Goal: Task Accomplishment & Management: Use online tool/utility

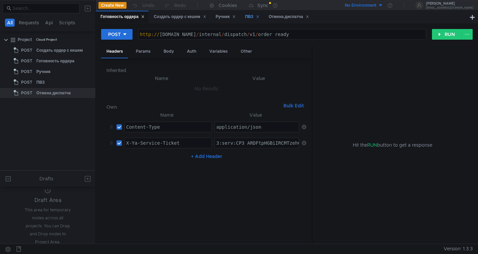
click at [253, 18] on div "ПВЗ" at bounding box center [252, 16] width 14 height 7
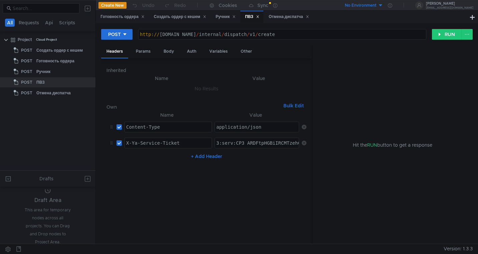
click at [250, 17] on div "ПВЗ" at bounding box center [252, 16] width 14 height 7
paste textarea "LmAAhCPxsfGBiIRCMTzehCq33sgpe--kaXU_gE:IU4ADu1G9BBPR3S8aExJR9rw6V7qebzrdez1BBaK…"
type textarea "3:serv:CLmAAhCPxsfGBiIRCMTzehCq33sgpe--kaXU_gE:IU4ADu1G9BBPR3S8aExJR9rw6V7qebzr…"
click at [225, 15] on div "Ручник" at bounding box center [226, 16] width 20 height 7
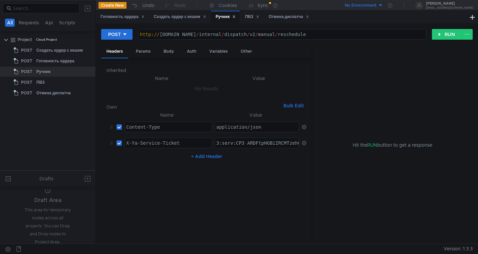
paste textarea "LmAAhCPxsfGBiIRCMTzehCq33sgpe--kaXU_gE:IU4ADu1G9BBPR3S8aExJR9rw6V7qebzrdez1BBaK…"
type textarea "3:serv:CLmAAhCPxsfGBiIRCMTzehCq33sgpe--kaXU_gE:IU4ADu1G9BBPR3S8aExJR9rw6V7qebzr…"
click at [289, 16] on div "Отмена диспатча" at bounding box center [289, 16] width 40 height 7
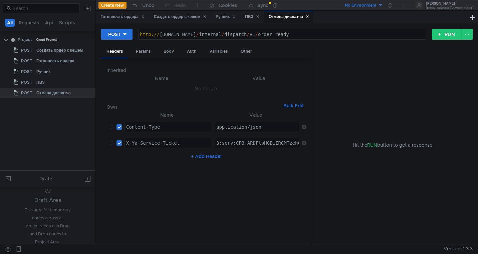
paste textarea "LmAAhCPxsfGBiIRCMTzehCq33sgpe--kaXU_gE:IU4ADu1G9BBPR3S8aExJR9rw6V7qebzrdez1BBaK…"
type textarea "3:serv:CLmAAhCPxsfGBiIRCMTzehCq33sgpe--kaXU_gE:IU4ADu1G9BBPR3S8aExJR9rw6V7qebzr…"
click at [178, 19] on div "Создать ордер с кешем" at bounding box center [180, 16] width 52 height 7
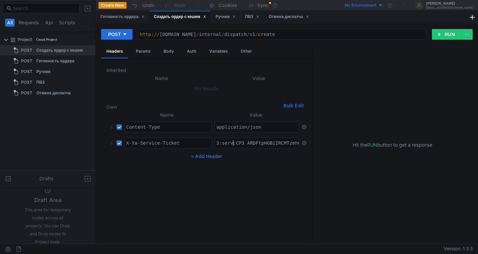
paste textarea "LmAAhCPxsfGBiIRCMTzehCq33sgpe--kaXU_gE:IU4ADu1G9BBPR3S8aExJR9rw6V7qebzrdez1BBaK…"
type textarea "3:serv:CLmAAhCPxsfGBiIRCMTzehCq33sgpe--kaXU_gE:IU4ADu1G9BBPR3S8aExJR9rw6V7qebzr…"
click at [119, 17] on div "Готовность ордера" at bounding box center [122, 16] width 44 height 7
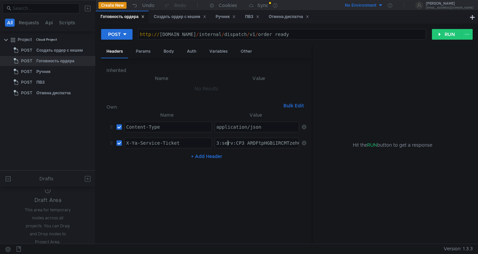
paste textarea "LmAAhCPxsfGBiIRCMTzehCq33sgpe--kaXU_gE:IU4ADu1G9BBPR3S8aExJR9rw6V7qebzrdez1BBaK…"
type textarea "3:serv:CLmAAhCPxsfGBiIRCMTzehCq33sgpe--kaXU_gE:IU4ADu1G9BBPR3S8aExJR9rw6V7qebzr…"
click at [249, 16] on div "ПВЗ" at bounding box center [252, 16] width 14 height 7
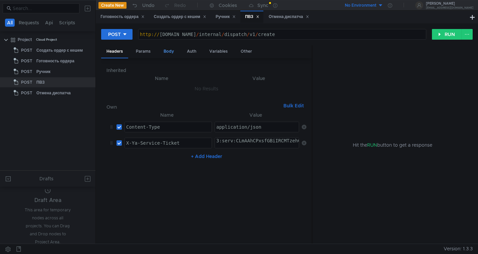
click at [170, 50] on div "Body" at bounding box center [168, 51] width 21 height 12
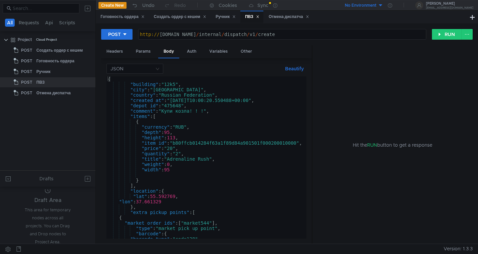
click at [201, 100] on div "{ "building" : "12k5" , "city" : "Moscow" , "country" : "Russian Federation" , …" at bounding box center [379, 162] width 547 height 173
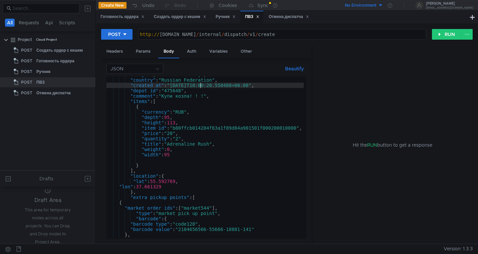
scroll to position [15, 0]
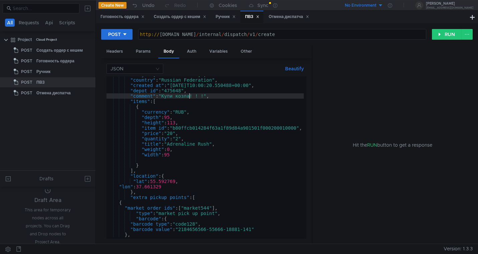
click at [189, 99] on div ""city" : "Moscow" , "country" : "Russian Federation" , "created_at" : "2025-09-…" at bounding box center [379, 157] width 547 height 171
click at [178, 97] on div ""city" : "Moscow" , "country" : "Russian Federation" , "created_at" : "2025-09-…" at bounding box center [379, 157] width 547 height 171
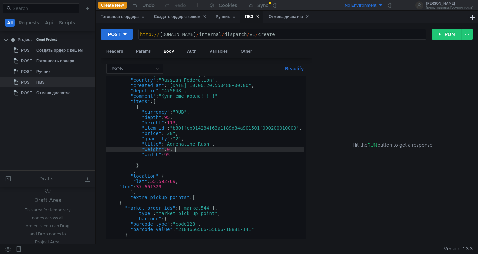
click at [178, 148] on div ""city" : "Moscow" , "country" : "Russian Federation" , "created_at" : "2025-09-…" at bounding box center [379, 157] width 547 height 171
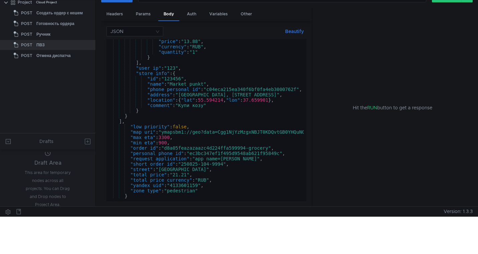
scroll to position [38, 0]
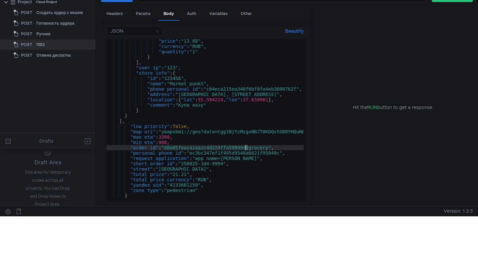
click at [246, 148] on div ""price" : "13.88" , "currency" : "RUB" , "quantity" : "1" } ] , "user_ip" : "12…" at bounding box center [379, 123] width 547 height 171
drag, startPoint x: 232, startPoint y: 149, endPoint x: 248, endPoint y: 149, distance: 16.0
click at [248, 149] on div ""price" : "13.88" , "currency" : "RUB" , "quantity" : "1" } ] , "user_ip" : "12…" at bounding box center [379, 123] width 547 height 171
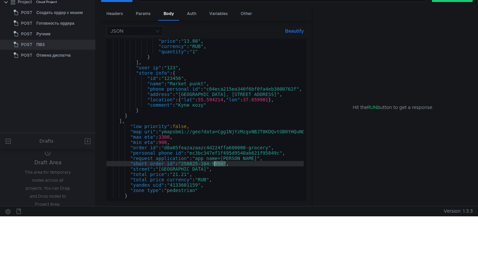
drag, startPoint x: 226, startPoint y: 165, endPoint x: 215, endPoint y: 164, distance: 10.7
click at [215, 164] on div ""price" : "13.88" , "currency" : "RUB" , "quantity" : "1" } ] , "user_ip" : "12…" at bounding box center [379, 123] width 547 height 171
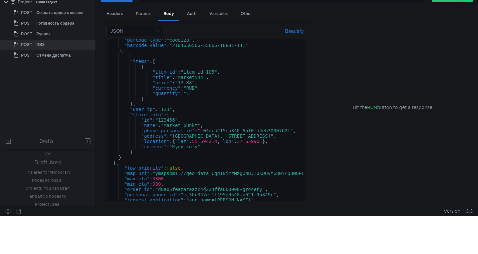
scroll to position [0, 6]
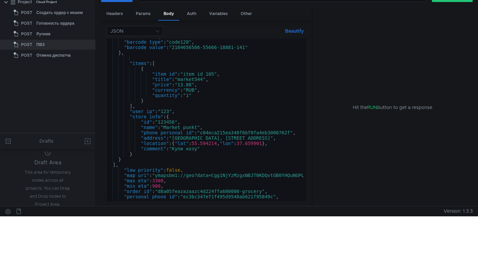
click at [196, 150] on div ""barcode" : { "barcode_type" : "code128" , "barcode_value" : "2184656566-55666-…" at bounding box center [373, 119] width 547 height 171
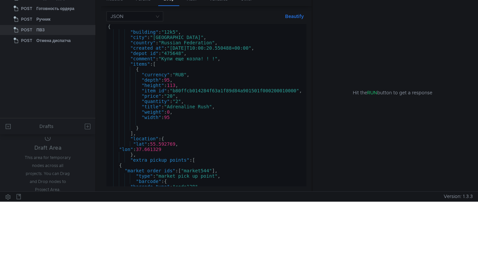
scroll to position [0, 2]
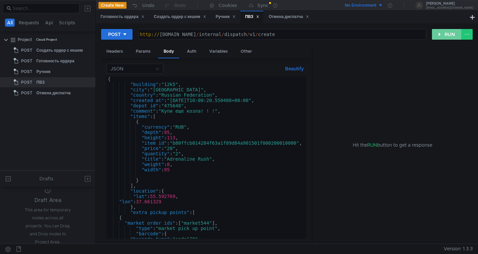
click at [441, 32] on button "RUN" at bounding box center [447, 34] width 30 height 11
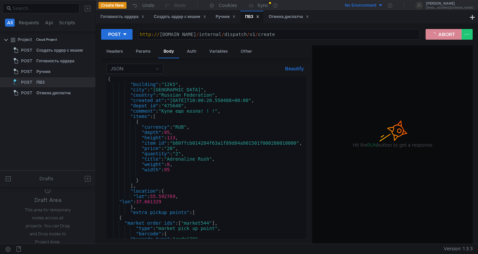
click at [440, 34] on button "ABORT" at bounding box center [444, 34] width 36 height 11
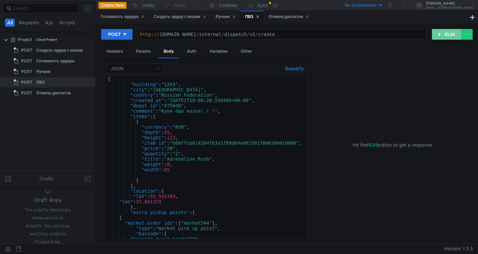
click at [440, 34] on button "RUN" at bounding box center [447, 34] width 30 height 11
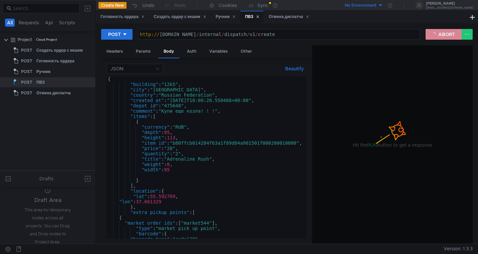
click at [444, 36] on button "ABORT" at bounding box center [444, 34] width 36 height 11
click at [444, 36] on button "RUN" at bounding box center [447, 34] width 30 height 11
click at [444, 35] on button "ABORT" at bounding box center [444, 34] width 36 height 11
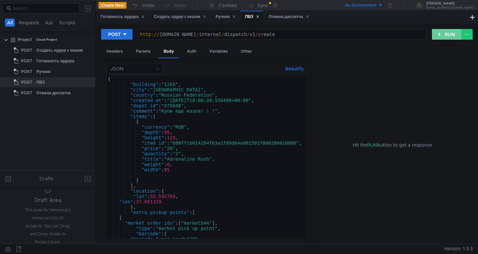
click at [444, 35] on button "RUN" at bounding box center [447, 34] width 30 height 11
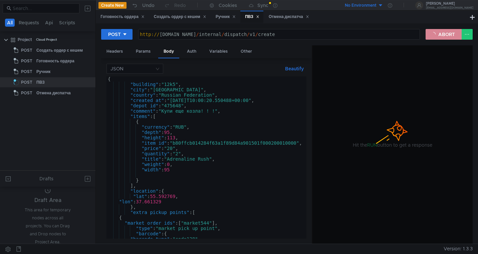
click at [438, 35] on button "ABORT" at bounding box center [444, 34] width 36 height 11
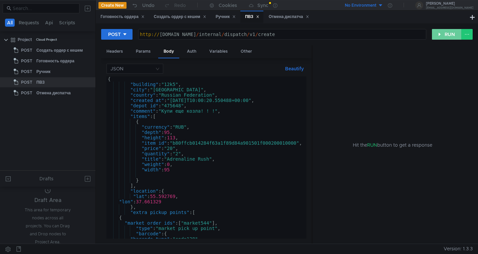
click at [438, 35] on button "RUN" at bounding box center [447, 34] width 30 height 11
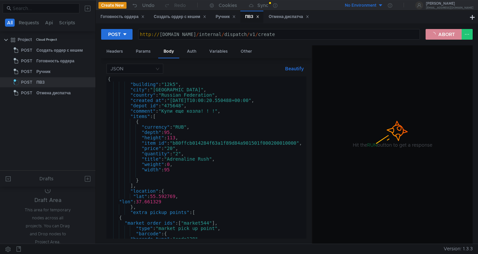
click at [443, 35] on button "ABORT" at bounding box center [444, 34] width 36 height 11
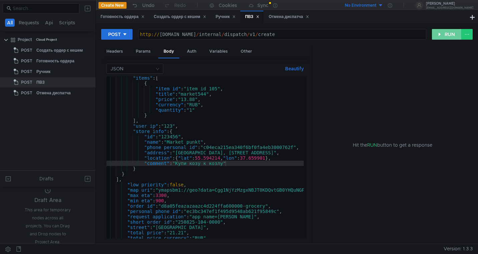
scroll to position [192, 0]
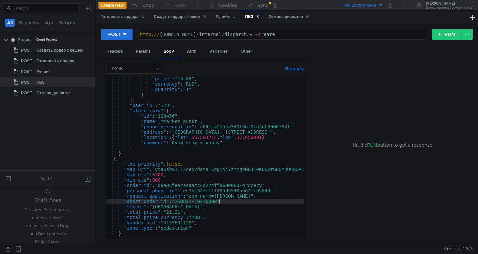
click at [219, 203] on div ""price" : "13.88" , "currency" : "RUB" , "quantity" : "1" } ] , "user_ip" : "12…" at bounding box center [373, 161] width 547 height 171
click at [228, 185] on div ""price" : "13.88" , "currency" : "RUB" , "quantity" : "1" } ] , "user_ip" : "12…" at bounding box center [373, 161] width 547 height 171
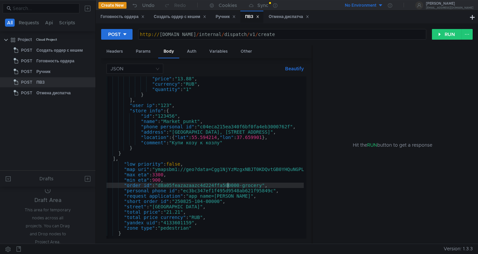
scroll to position [0, 9]
click at [240, 205] on div ""price" : "13.88" , "currency" : "RUB" , "quantity" : "1" } ] , "user_ip" : "12…" at bounding box center [373, 161] width 547 height 171
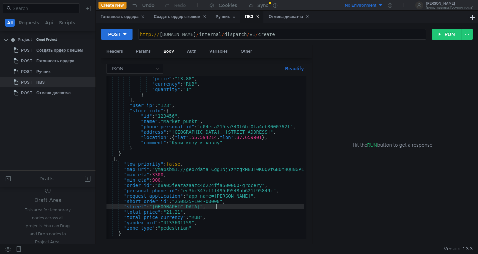
scroll to position [0, 8]
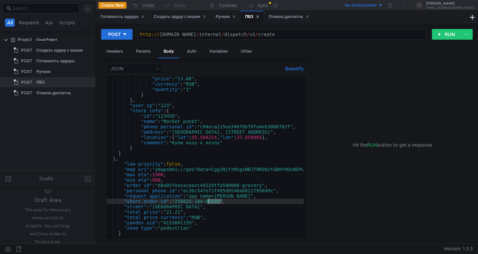
drag, startPoint x: 222, startPoint y: 202, endPoint x: 208, endPoint y: 202, distance: 13.7
click at [208, 202] on div ""price" : "13.88" , "currency" : "RUB" , "quantity" : "1" } ] , "user_ip" : "12…" at bounding box center [373, 161] width 547 height 171
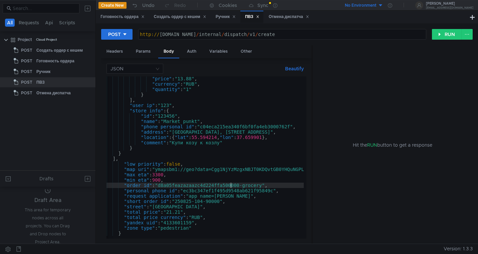
click at [231, 187] on div ""price" : "13.88" , "currency" : "RUB" , "quantity" : "1" } ] , "user_ip" : "12…" at bounding box center [373, 161] width 547 height 171
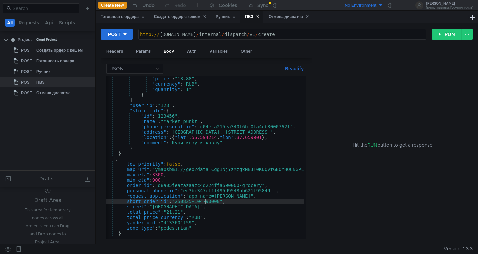
click at [205, 204] on div ""price" : "13.88" , "currency" : "RUB" , "quantity" : "1" } ] , "user_ip" : "12…" at bounding box center [373, 161] width 547 height 171
type textarea ""short_order_id": "250825-105-90000","
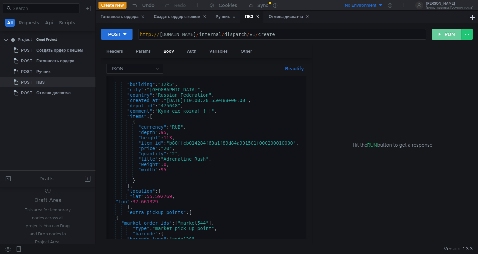
click at [447, 36] on button "RUN" at bounding box center [447, 34] width 30 height 11
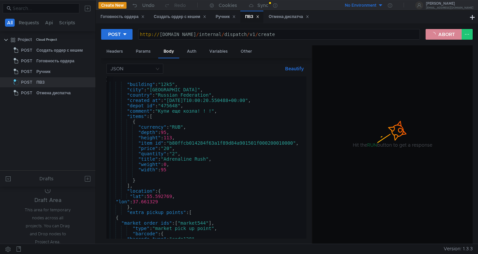
click at [446, 37] on button "ABORT" at bounding box center [444, 34] width 36 height 11
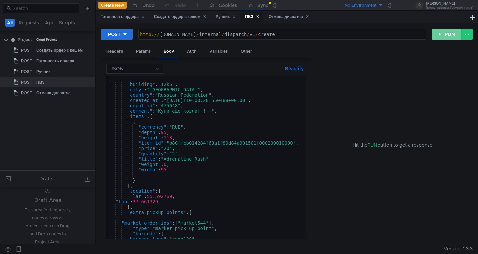
click at [446, 37] on button "RUN" at bounding box center [447, 34] width 30 height 11
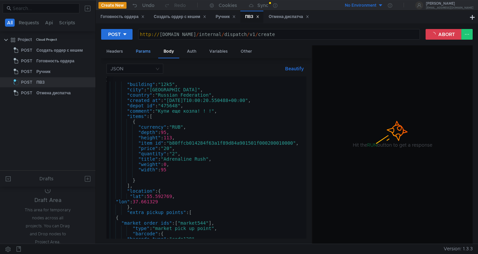
click at [142, 51] on div "Params" at bounding box center [143, 51] width 25 height 12
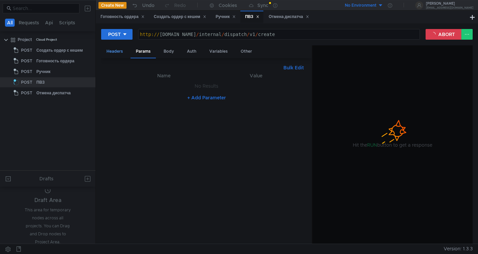
click at [113, 49] on div "Headers" at bounding box center [114, 51] width 27 height 12
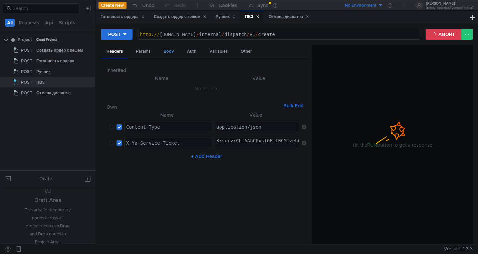
click at [166, 53] on div "Body" at bounding box center [168, 51] width 21 height 12
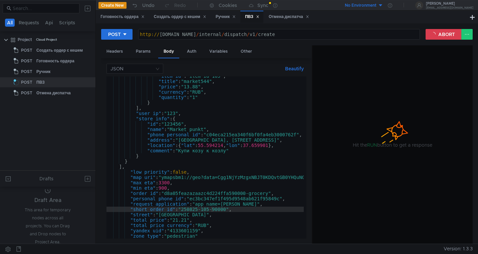
scroll to position [199, 0]
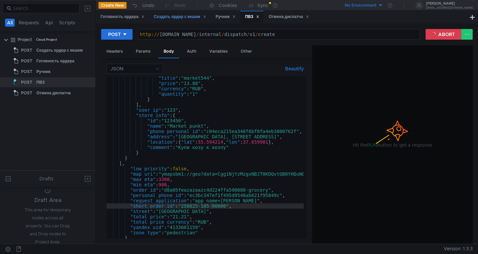
click at [185, 17] on div "Создать ордер с кешем" at bounding box center [180, 16] width 52 height 7
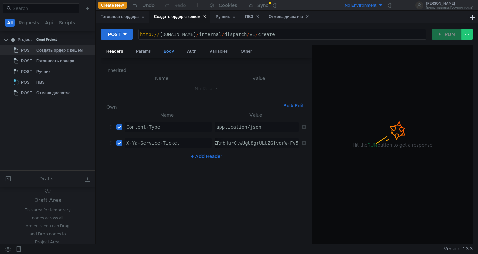
click at [170, 50] on div "Body" at bounding box center [168, 51] width 21 height 12
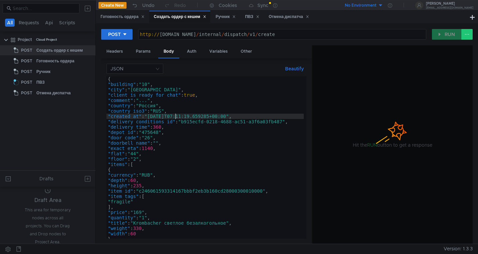
click at [176, 117] on div "{ "building" : "10" , "city" : "Москва" , "client_is_ready_for_chat" : true , "…" at bounding box center [207, 162] width 202 height 173
click at [177, 117] on div "{ "building" : "10" , "city" : "Москва" , "client_is_ready_for_chat" : true , "…" at bounding box center [207, 162] width 202 height 173
click at [178, 116] on div "{ "building" : "10" , "city" : "Москва" , "client_is_ready_for_chat" : true , "…" at bounding box center [207, 162] width 202 height 173
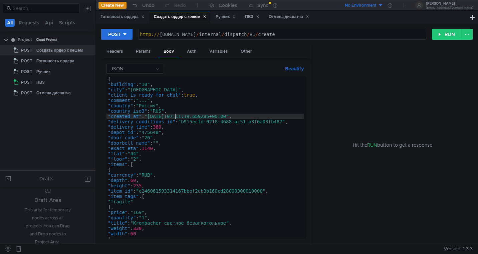
scroll to position [0, 5]
type textarea ""created_at": "2025-09-22T07:11:19.659285+00:00","
click at [249, 16] on div "ПВЗ" at bounding box center [252, 16] width 14 height 7
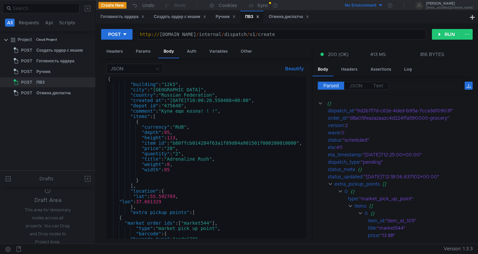
scroll to position [0, 0]
click at [195, 103] on div "{ "building" : "12k5" , "city" : "Moscow" , "country" : "Russian Federation" , …" at bounding box center [379, 161] width 547 height 171
click at [198, 125] on div "{ "building" : "12k5" , "city" : "Moscow" , "country" : "Russian Federation" , …" at bounding box center [379, 161] width 547 height 171
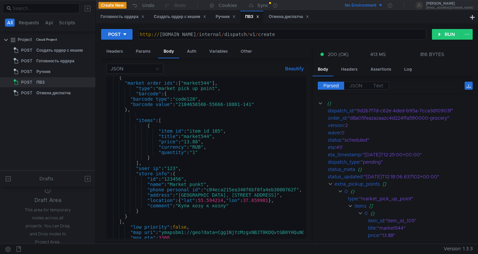
scroll to position [203, 0]
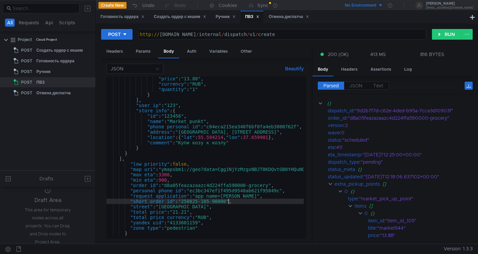
click at [228, 203] on div ""price" : "13.88" , "currency" : "RUB" , "quantity" : "1" } ] , "user_ip" : "12…" at bounding box center [379, 161] width 547 height 171
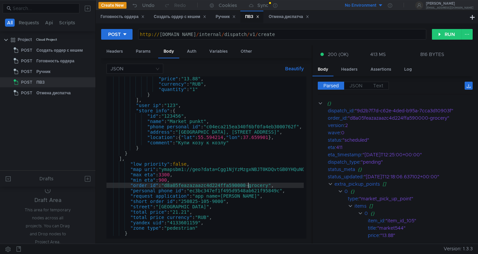
click at [248, 186] on div ""price" : "13.88" , "currency" : "RUB" , "quantity" : "1" } ] , "user_ip" : "12…" at bounding box center [379, 161] width 547 height 171
click at [226, 202] on div ""price" : "13.88" , "currency" : "RUB" , "quantity" : "1" } ] , "user_ip" : "12…" at bounding box center [379, 161] width 547 height 171
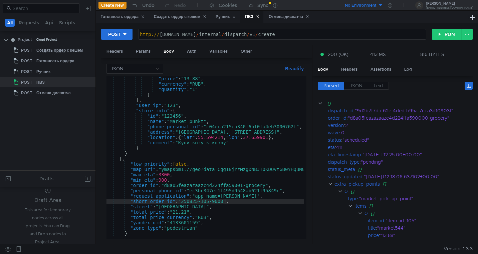
scroll to position [0, 8]
type textarea ""short_order_id": "250825-105-9001","
drag, startPoint x: 453, startPoint y: 111, endPoint x: 384, endPoint y: 107, distance: 69.6
click at [384, 107] on div ""9d2b7f7d-c62e-4ded-b95a-7cca3d10903f"" at bounding box center [410, 110] width 110 height 7
click at [411, 136] on div "0" at bounding box center [402, 132] width 123 height 7
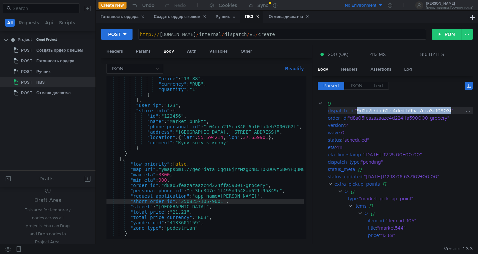
drag, startPoint x: 453, startPoint y: 112, endPoint x: 358, endPoint y: 110, distance: 95.1
click at [358, 110] on div ""9d2b7f7d-c62e-4ded-b95a-7cca3d10903f"" at bounding box center [410, 110] width 110 height 7
copy div "9d2b7f7d-c62e-4ded-b95a-7cca3d10903f"
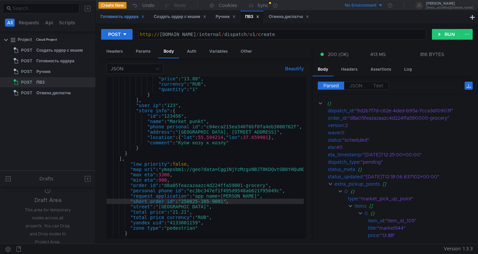
click at [124, 16] on div "Готовность ордера" at bounding box center [122, 16] width 44 height 7
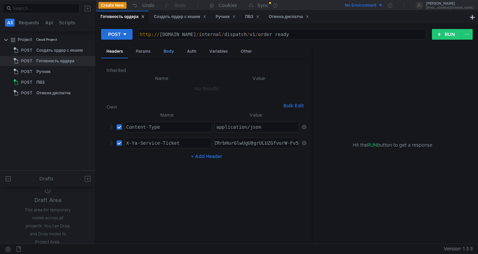
click at [170, 50] on div "Body" at bounding box center [168, 51] width 21 height 12
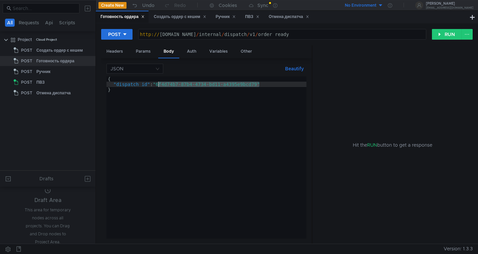
drag, startPoint x: 260, startPoint y: 84, endPoint x: 159, endPoint y: 85, distance: 100.5
click at [159, 85] on div "{ "dispatch_id" : "6f4d74b7-87b4-4734-bd11-a4395e9bcd79" }" at bounding box center [206, 162] width 200 height 173
paste textarea "9d2b7f7d-c62e-4ded-b95a-7cca3d10903f"
type textarea ""dispatch_id": "9d2b7f7d-c62e-4ded-b95a-7cca3d10903f""
click at [444, 37] on button "RUN" at bounding box center [447, 34] width 30 height 11
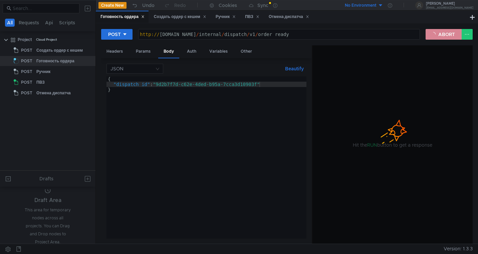
click at [441, 36] on button "ABORT" at bounding box center [444, 34] width 36 height 11
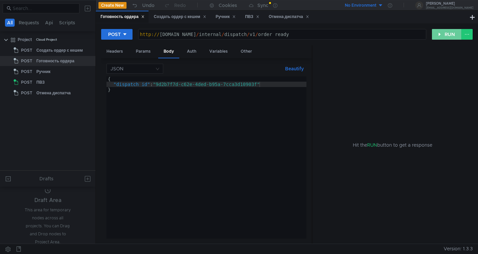
click at [441, 36] on button "RUN" at bounding box center [447, 34] width 30 height 11
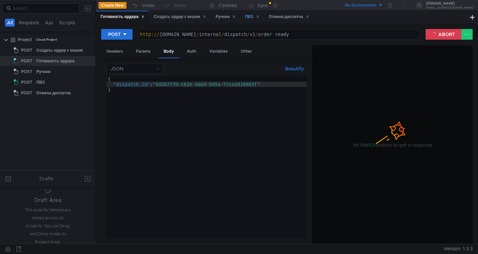
click at [254, 16] on div "ПВЗ" at bounding box center [252, 16] width 14 height 7
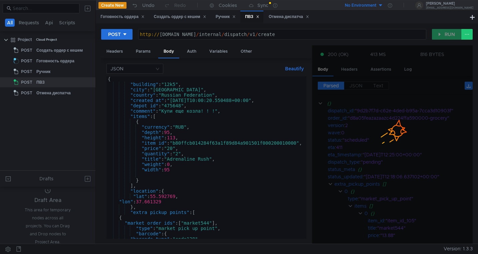
scroll to position [0, 0]
click at [109, 15] on div "Готовность ордера" at bounding box center [122, 16] width 44 height 7
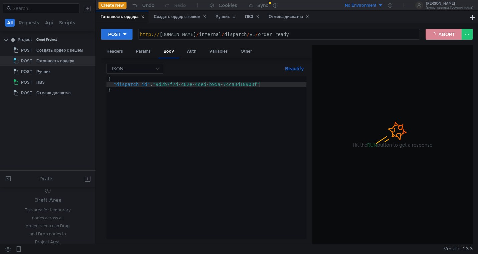
click at [435, 33] on button "ABORT" at bounding box center [444, 34] width 36 height 11
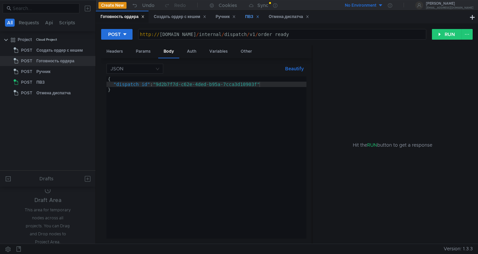
click at [255, 18] on div "ПВЗ" at bounding box center [252, 16] width 14 height 7
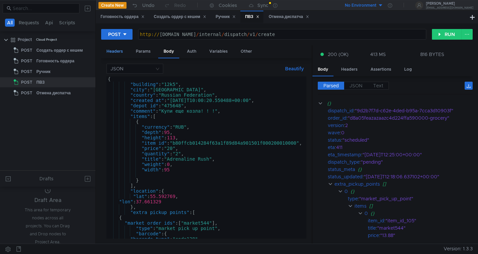
click at [114, 51] on div "Headers" at bounding box center [114, 51] width 27 height 12
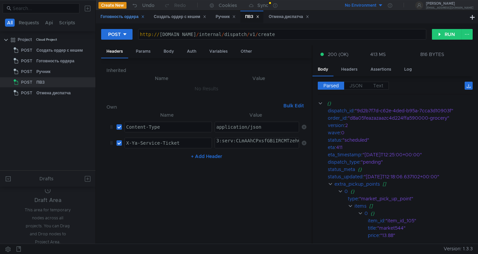
click at [112, 18] on div "Готовность ордера" at bounding box center [122, 16] width 44 height 7
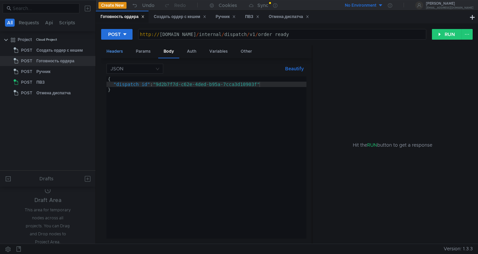
click at [111, 50] on div "Headers" at bounding box center [114, 51] width 27 height 12
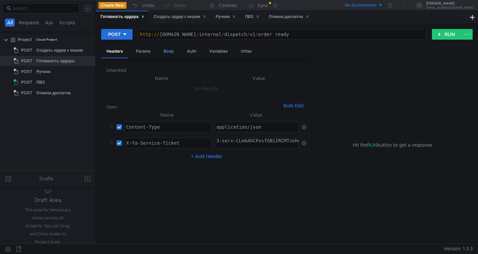
click at [169, 52] on div "Body" at bounding box center [168, 51] width 21 height 12
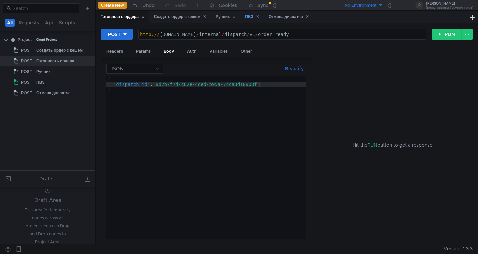
click at [253, 20] on div "ПВЗ" at bounding box center [252, 16] width 14 height 7
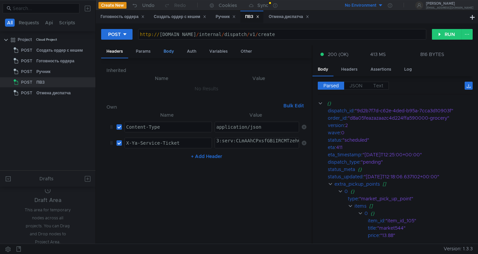
click at [167, 53] on div "Body" at bounding box center [168, 51] width 21 height 12
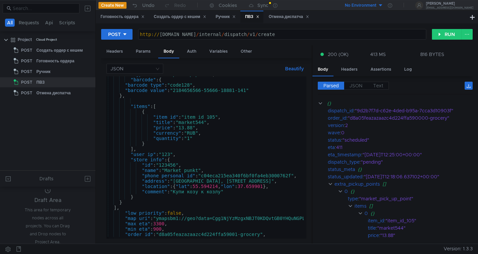
scroll to position [203, 0]
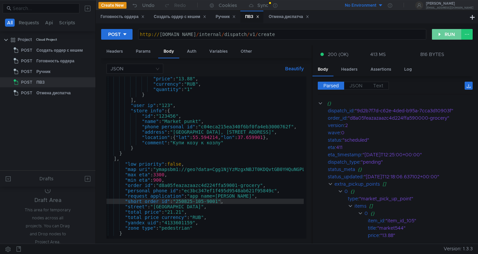
click at [443, 36] on button "RUN" at bounding box center [447, 34] width 30 height 11
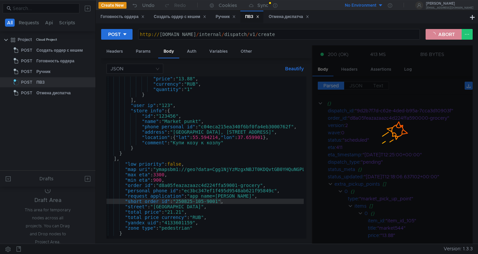
click at [435, 34] on button "ABORT" at bounding box center [444, 34] width 36 height 11
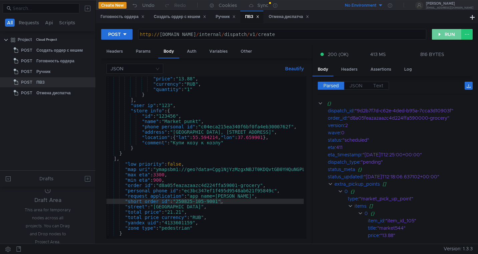
click at [435, 34] on button "RUN" at bounding box center [447, 34] width 30 height 11
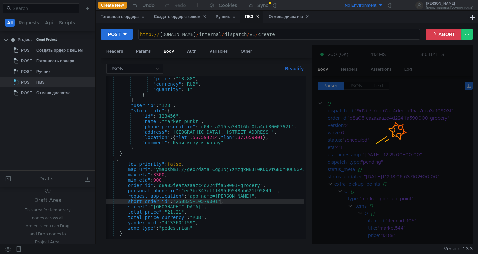
click at [416, 83] on div at bounding box center [392, 144] width 160 height 199
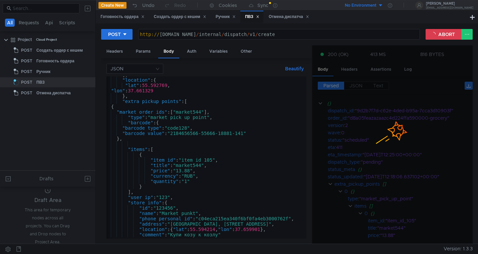
scroll to position [0, 8]
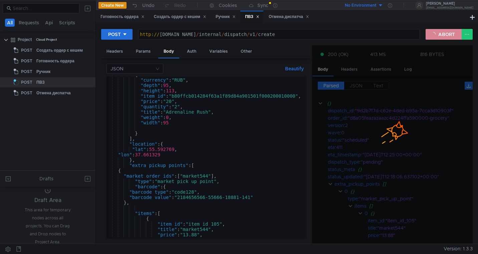
click at [446, 38] on button "ABORT" at bounding box center [444, 34] width 36 height 11
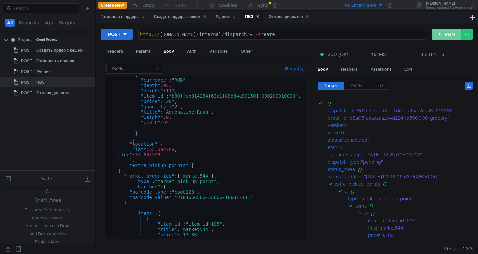
click at [446, 38] on button "RUN" at bounding box center [447, 34] width 30 height 11
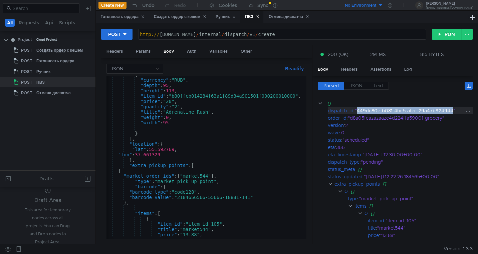
drag, startPoint x: 454, startPoint y: 112, endPoint x: 359, endPoint y: 112, distance: 94.8
click at [359, 112] on div ""449dc80e-b081-4bc5-afec-29a47b924944"" at bounding box center [410, 110] width 110 height 7
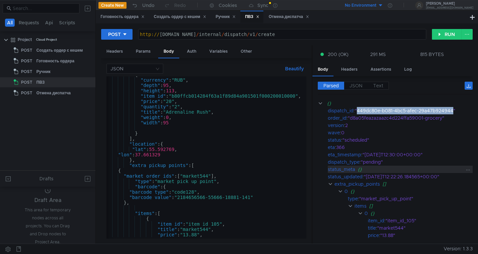
copy div "449dc80e-b081-4bc5-afec-29a47b924944"
click at [124, 16] on div "Готовность ордера" at bounding box center [122, 16] width 44 height 7
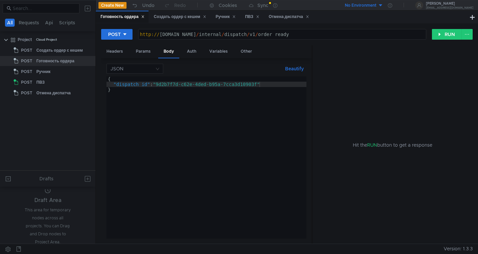
click at [253, 84] on div "{ "dispatch_id" : "9d2b7f7d-c62e-4ded-b95a-7cca3d10903f" }" at bounding box center [206, 162] width 200 height 173
drag, startPoint x: 259, startPoint y: 85, endPoint x: 158, endPoint y: 84, distance: 101.8
click at [158, 84] on div "{ "dispatch_id" : "9d2b7f7d-c62e-4ded-b95a-7cca3d10903f" }" at bounding box center [206, 162] width 200 height 173
paste textarea "449dc80e-b081-4bc5-afec-29a47b924944"
type textarea ""dispatch_id": "449dc80e-b081-4bc5-afec-29a47b924944""
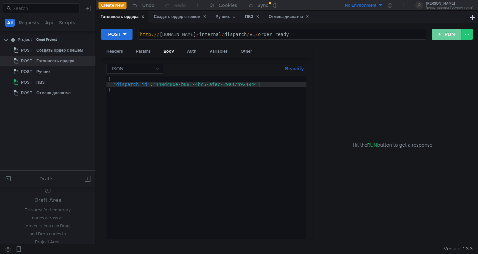
click at [443, 36] on button "RUN" at bounding box center [447, 34] width 30 height 11
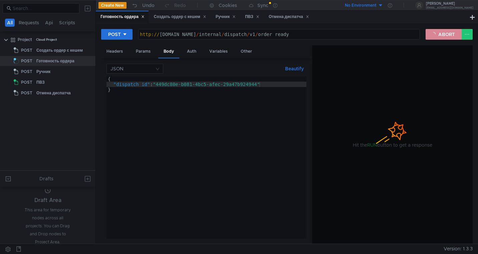
click at [439, 37] on button "ABORT" at bounding box center [444, 34] width 36 height 11
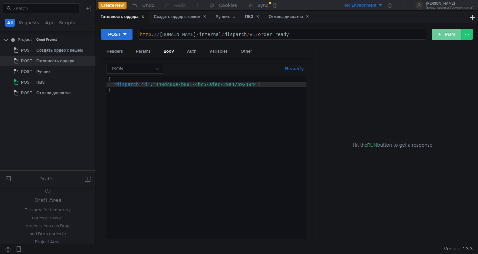
click at [439, 37] on button "RUN" at bounding box center [447, 34] width 30 height 11
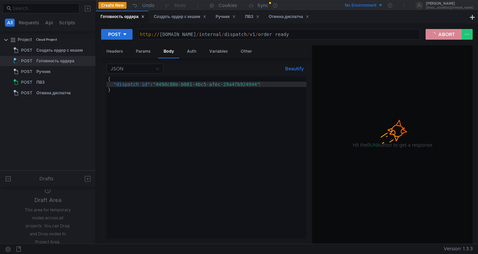
click at [445, 35] on button "ABORT" at bounding box center [444, 34] width 36 height 11
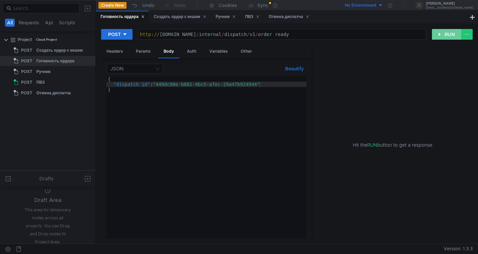
click at [445, 35] on button "RUN" at bounding box center [447, 34] width 30 height 11
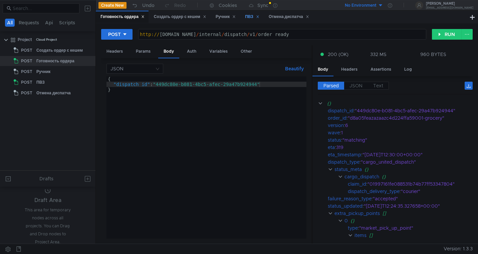
click at [251, 19] on div "ПВЗ" at bounding box center [252, 16] width 14 height 7
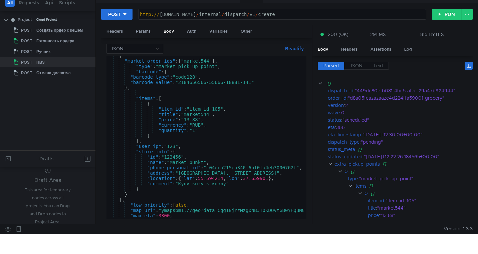
scroll to position [142, 0]
click at [211, 115] on div "{ "market_order_ids" : [ "market544" ] , "type" : "market_pick_up_point" , "bar…" at bounding box center [379, 138] width 547 height 171
click at [206, 144] on div "{ "market_order_ids" : [ "market544" ] , "type" : "market_pick_up_point" , "bar…" at bounding box center [379, 138] width 547 height 171
click at [212, 114] on div "{ "market_order_ids" : [ "market544" ] , "type" : "market_pick_up_point" , "bar…" at bounding box center [379, 138] width 547 height 171
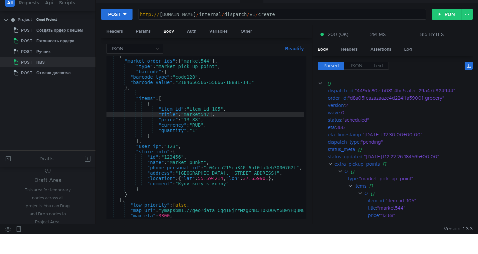
scroll to position [0, 7]
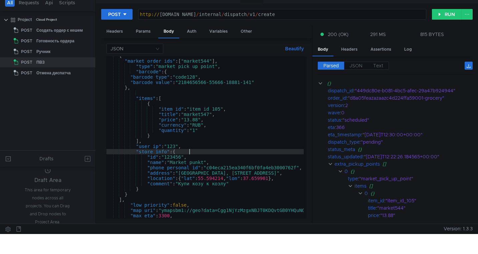
click at [205, 151] on div "{ "market_order_ids" : [ "market544" ] , "type" : "market_pick_up_point" , "bar…" at bounding box center [379, 138] width 547 height 171
type textarea ""store_info": {"
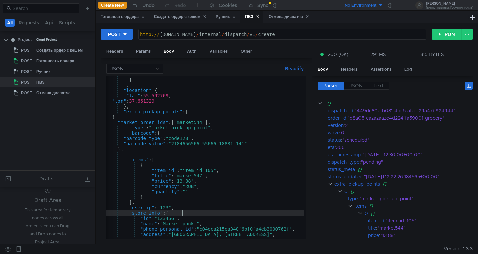
scroll to position [0, 6]
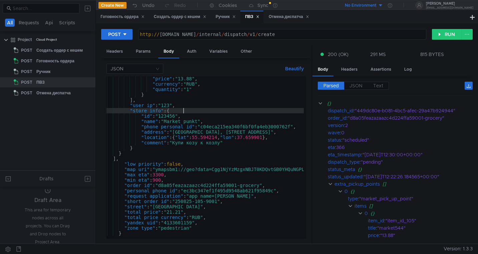
click at [238, 185] on div ""price" : "13.88" , "currency" : "RUB" , "quantity" : "1" } ] , "user_ip" : "12…" at bounding box center [373, 161] width 547 height 171
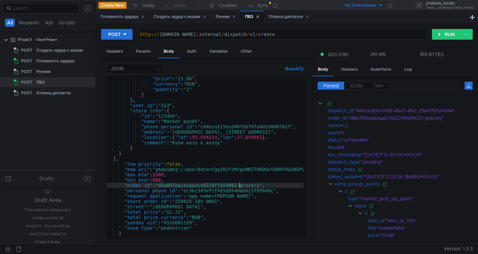
scroll to position [0, 10]
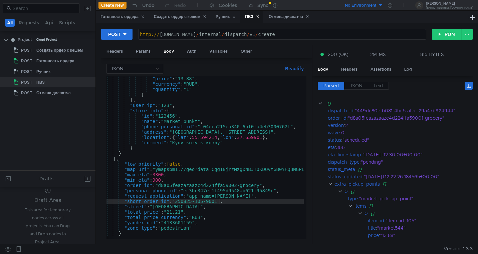
click at [219, 201] on div ""price" : "13.88" , "currency" : "RUB" , "quantity" : "1" } ] , "user_ip" : "12…" at bounding box center [373, 161] width 547 height 171
click at [442, 38] on button "RUN" at bounding box center [447, 34] width 30 height 11
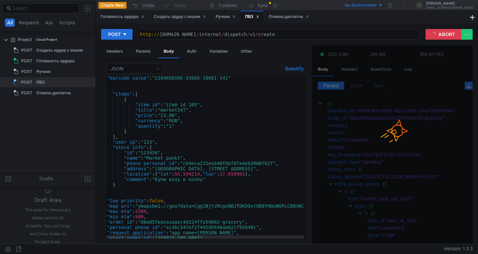
scroll to position [0, 0]
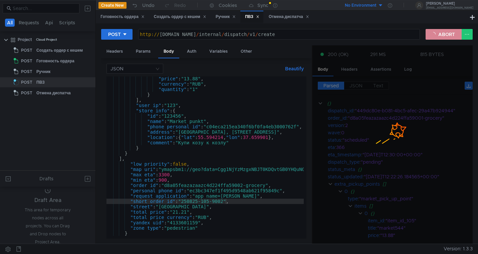
click at [442, 35] on button "ABORT" at bounding box center [444, 34] width 36 height 11
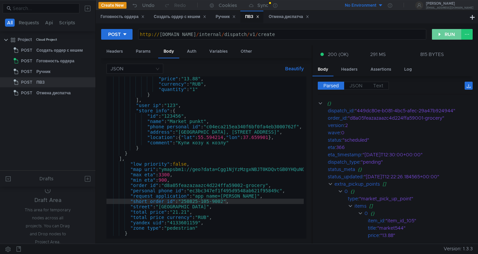
click at [442, 35] on button "RUN" at bounding box center [447, 34] width 30 height 11
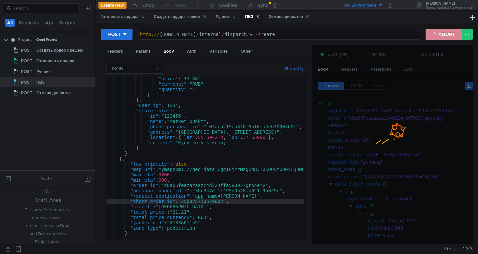
click at [442, 32] on button "ABORT" at bounding box center [444, 34] width 36 height 11
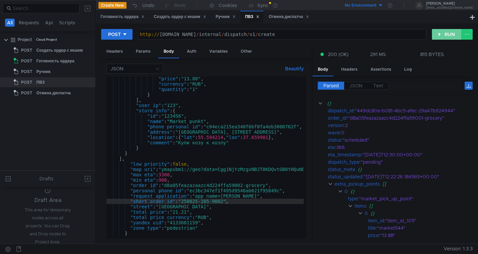
click at [442, 32] on button "RUN" at bounding box center [447, 34] width 30 height 11
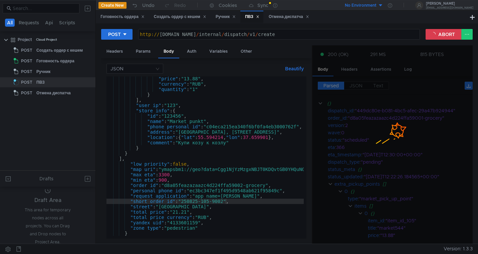
click at [374, 128] on div at bounding box center [392, 125] width 160 height 20
click at [437, 34] on button "ABORT" at bounding box center [444, 34] width 36 height 11
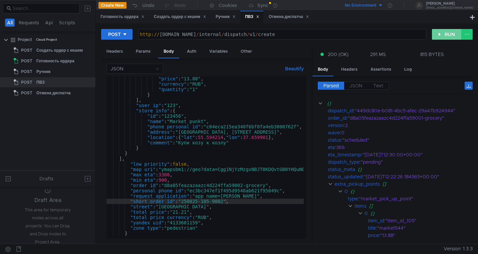
click at [437, 34] on button "RUN" at bounding box center [447, 34] width 30 height 11
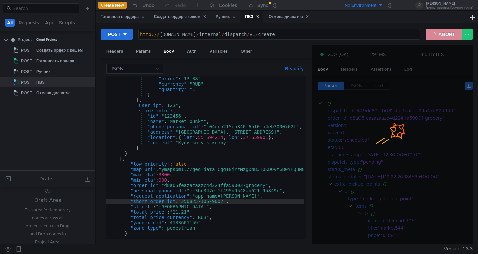
click at [446, 38] on button "ABORT" at bounding box center [444, 34] width 36 height 11
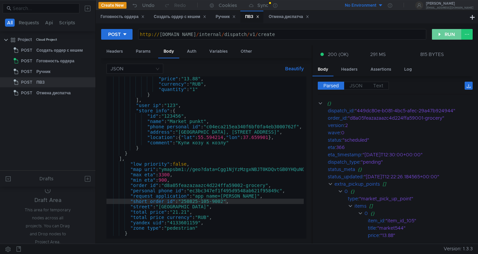
click at [446, 38] on button "RUN" at bounding box center [447, 34] width 30 height 11
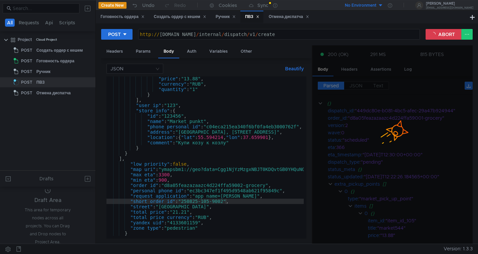
click at [244, 185] on div ""price" : "13.88" , "currency" : "RUB" , "quantity" : "1" } ] , "user_ip" : "12…" at bounding box center [379, 161] width 547 height 171
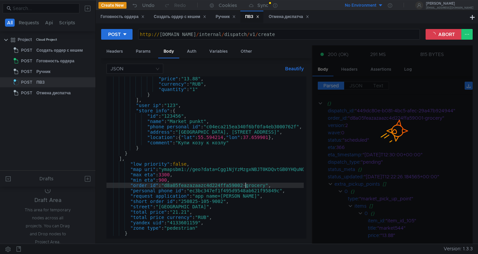
click at [225, 203] on div ""price" : "13.88" , "currency" : "RUB" , "quantity" : "1" } ] , "user_ip" : "12…" at bounding box center [379, 161] width 547 height 171
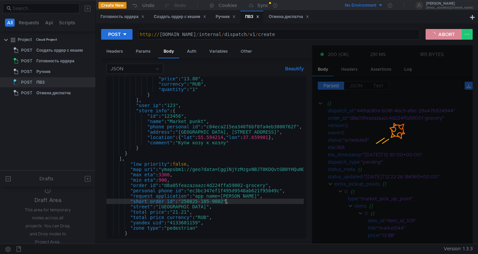
click at [443, 36] on button "ABORT" at bounding box center [444, 34] width 36 height 11
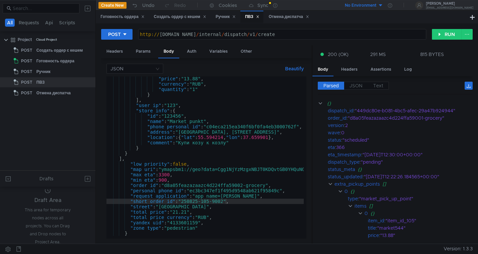
click at [226, 202] on div ""price" : "13.88" , "currency" : "RUB" , "quantity" : "1" } ] , "user_ip" : "12…" at bounding box center [379, 161] width 547 height 171
click at [244, 186] on div ""price" : "13.88" , "currency" : "RUB" , "quantity" : "1" } ] , "user_ip" : "12…" at bounding box center [379, 161] width 547 height 171
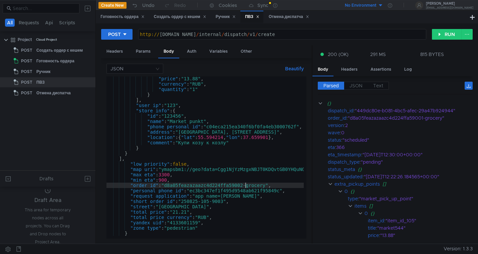
scroll to position [0, 10]
type textarea ""order_id": "d8a05feazazaazc4d224ffa59003-grocery","
click at [442, 32] on button "RUN" at bounding box center [447, 34] width 30 height 11
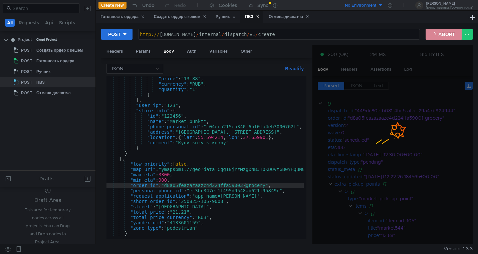
click at [442, 32] on button "ABORT" at bounding box center [444, 34] width 36 height 11
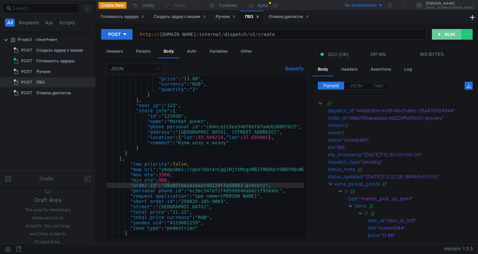
click at [442, 32] on button "RUN" at bounding box center [447, 34] width 30 height 11
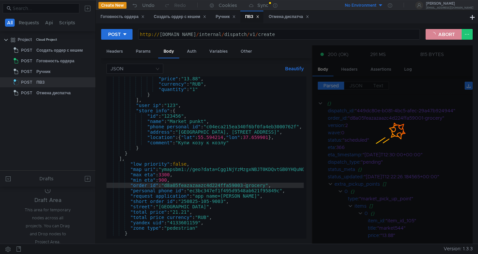
click at [442, 32] on button "ABORT" at bounding box center [444, 34] width 36 height 11
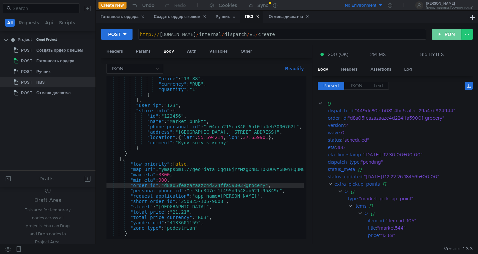
click at [442, 32] on button "RUN" at bounding box center [447, 34] width 30 height 11
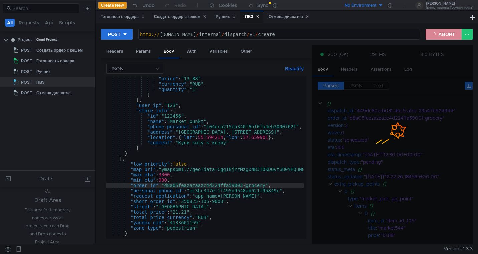
click at [443, 34] on button "ABORT" at bounding box center [444, 34] width 36 height 11
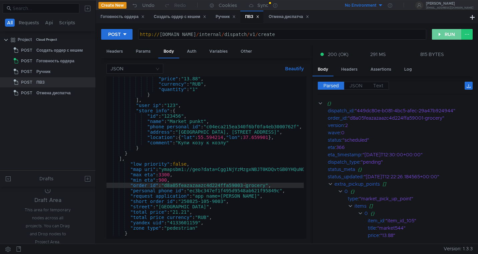
click at [443, 34] on button "RUN" at bounding box center [447, 34] width 30 height 11
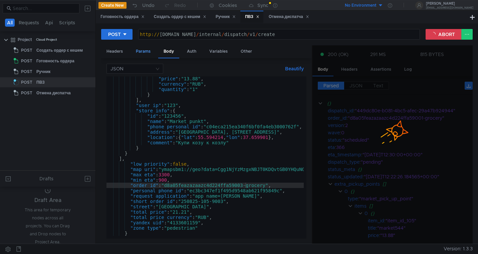
click at [143, 54] on div "Params" at bounding box center [143, 51] width 25 height 12
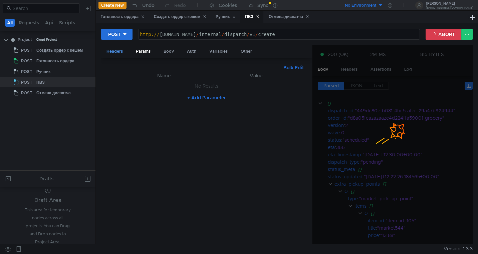
click at [112, 52] on div "Headers" at bounding box center [114, 51] width 27 height 12
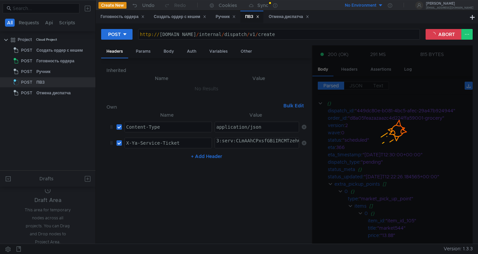
click at [253, 17] on div "ПВЗ" at bounding box center [252, 16] width 14 height 7
click at [168, 53] on div "Body" at bounding box center [168, 51] width 21 height 12
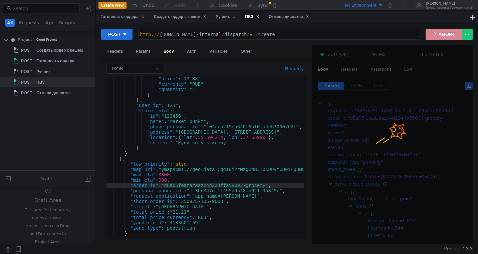
click at [441, 35] on button "ABORT" at bounding box center [444, 34] width 36 height 11
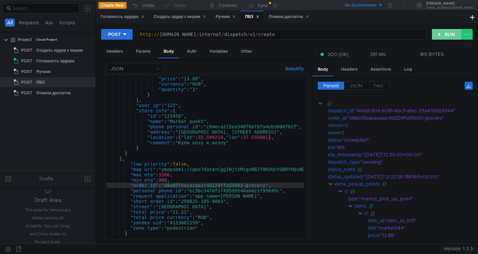
click at [441, 35] on button "RUN" at bounding box center [447, 34] width 30 height 11
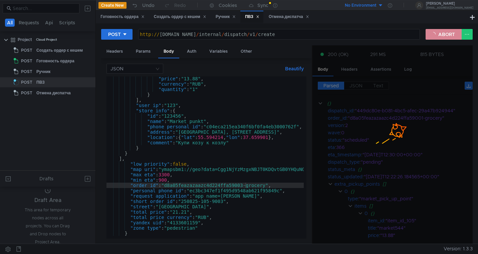
click at [443, 37] on button "ABORT" at bounding box center [444, 34] width 36 height 11
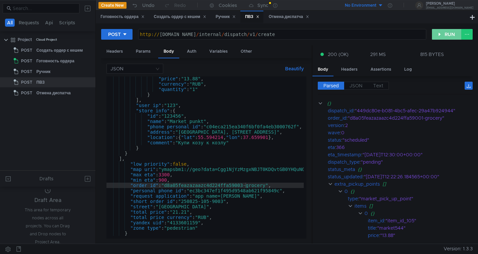
click at [443, 37] on button "RUN" at bounding box center [447, 34] width 30 height 11
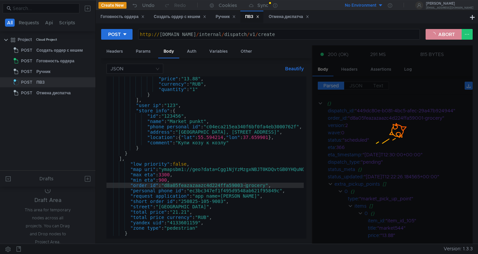
click at [441, 37] on button "ABORT" at bounding box center [444, 34] width 36 height 11
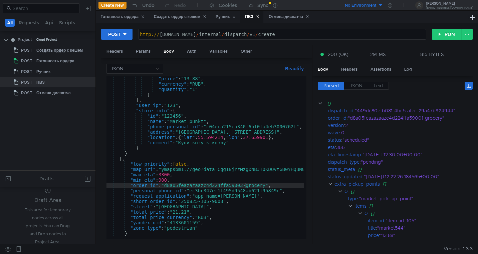
click at [245, 184] on div ""price" : "13.88" , "currency" : "RUB" , "quantity" : "1" } ] , "user_ip" : "12…" at bounding box center [379, 161] width 547 height 171
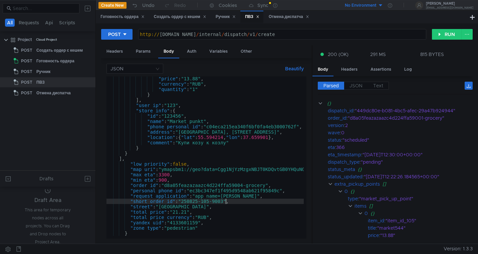
click at [225, 202] on div ""price" : "13.88" , "currency" : "RUB" , "quantity" : "1" } ] , "user_ip" : "12…" at bounding box center [379, 161] width 547 height 171
click at [451, 34] on button "RUN" at bounding box center [447, 34] width 30 height 11
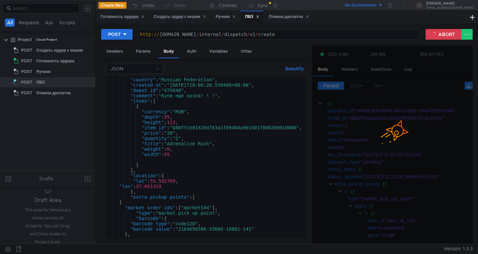
scroll to position [0, 0]
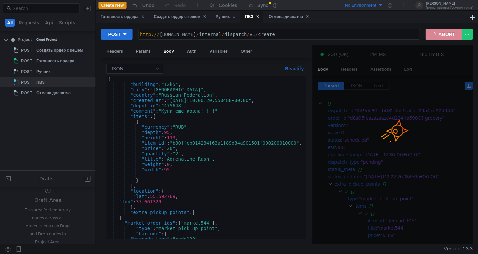
click at [436, 32] on button "ABORT" at bounding box center [444, 34] width 36 height 11
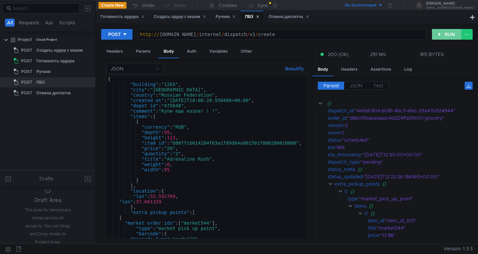
click at [436, 32] on button "RUN" at bounding box center [447, 34] width 30 height 11
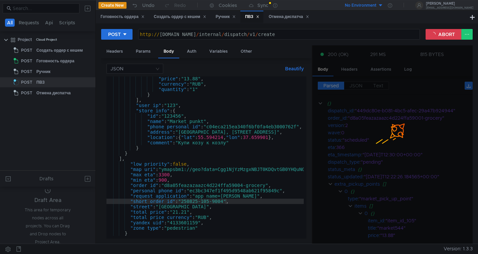
type textarea ""request_application": "app_name=nana_app","
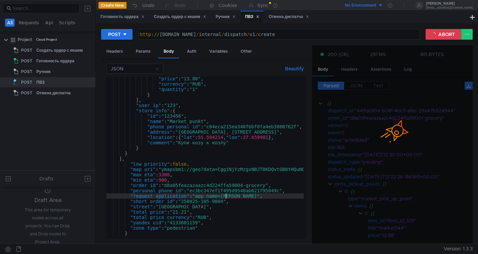
click at [224, 197] on div ""price" : "13.88" , "currency" : "RUB" , "quantity" : "1" } ] , "user_ip" : "12…" at bounding box center [379, 161] width 547 height 171
click at [223, 196] on div ""price" : "13.88" , "currency" : "RUB" , "quantity" : "1" } ] , "user_ip" : "12…" at bounding box center [379, 161] width 547 height 171
click at [437, 34] on button "ABORT" at bounding box center [444, 34] width 36 height 11
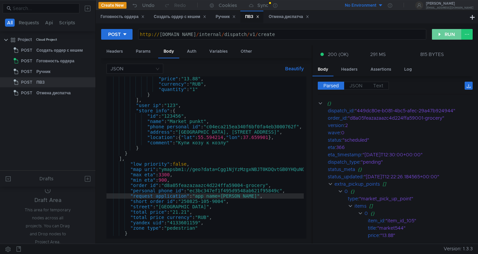
click at [437, 34] on button "RUN" at bounding box center [447, 34] width 30 height 11
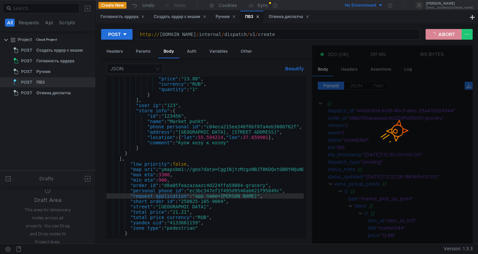
click at [439, 34] on button "ABORT" at bounding box center [444, 34] width 36 height 11
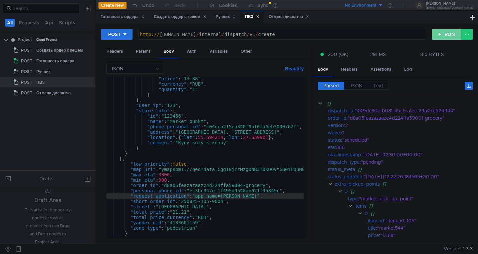
click at [439, 34] on button "RUN" at bounding box center [447, 34] width 30 height 11
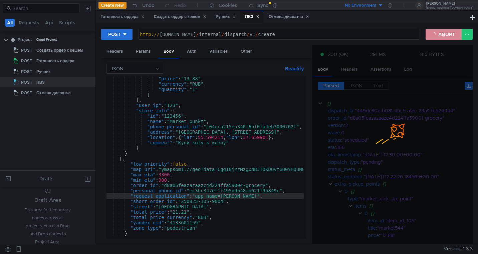
click at [441, 32] on button "ABORT" at bounding box center [444, 34] width 36 height 11
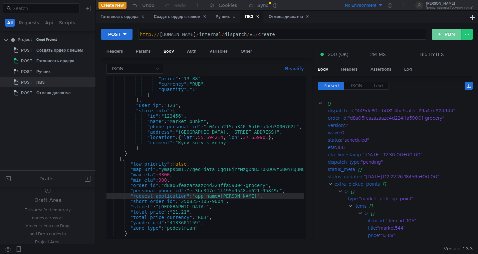
click at [441, 32] on button "RUN" at bounding box center [447, 34] width 30 height 11
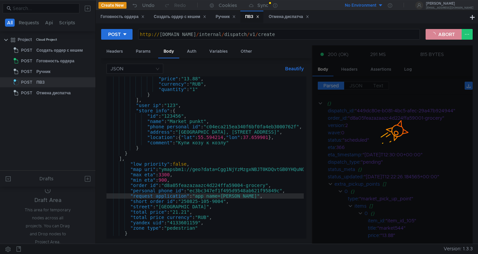
click at [440, 33] on button "ABORT" at bounding box center [444, 34] width 36 height 11
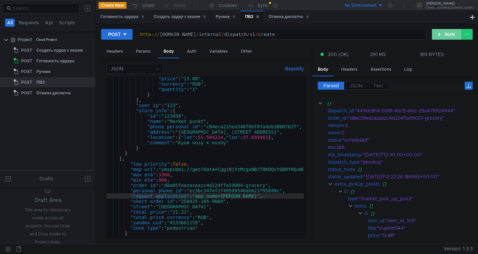
click at [440, 33] on button "RUN" at bounding box center [447, 34] width 30 height 11
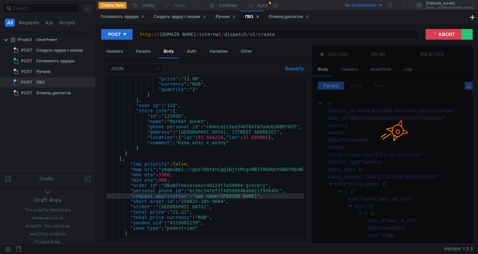
scroll to position [203, 0]
click at [445, 35] on button "ABORT" at bounding box center [444, 34] width 36 height 11
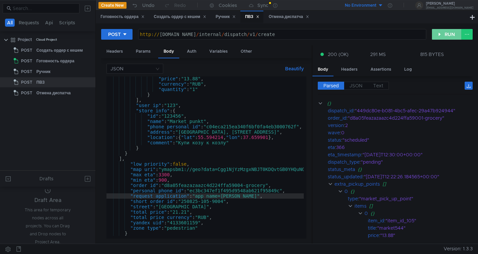
click at [448, 32] on button "RUN" at bounding box center [447, 34] width 30 height 11
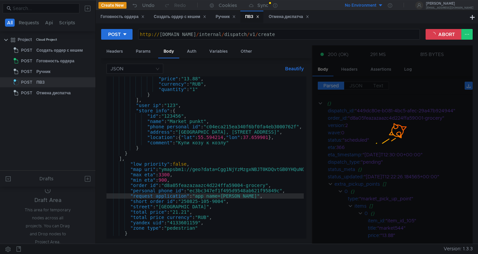
scroll to position [203, 0]
click at [449, 34] on button "ABORT" at bounding box center [444, 34] width 36 height 11
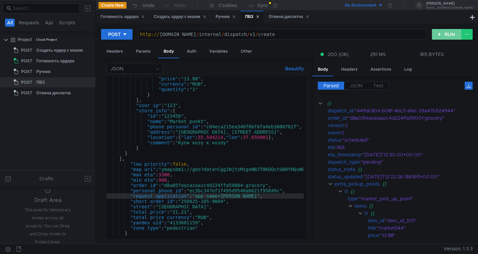
click at [449, 34] on button "RUN" at bounding box center [447, 34] width 30 height 11
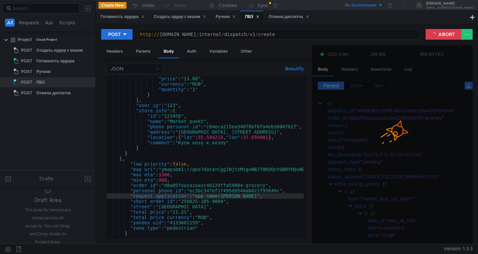
scroll to position [203, 0]
click at [433, 40] on div "POST http:// [DOMAIN_NAME] / internal / dispatch / v1 / create הההההההההההההההה…" at bounding box center [286, 37] width 371 height 17
click at [437, 35] on button "ABORT" at bounding box center [444, 34] width 36 height 11
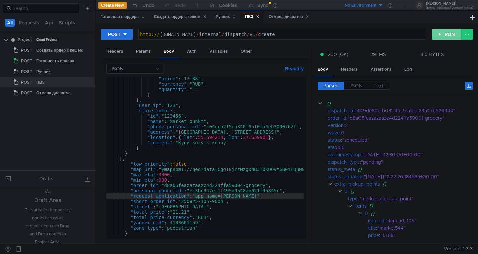
click at [437, 35] on button "RUN" at bounding box center [447, 34] width 30 height 11
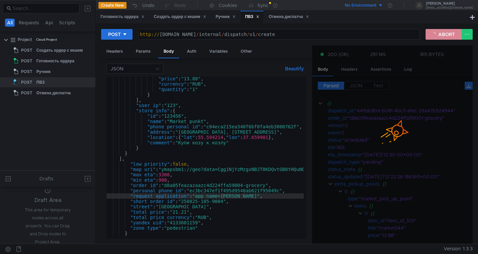
click at [437, 35] on button "ABORT" at bounding box center [444, 34] width 36 height 11
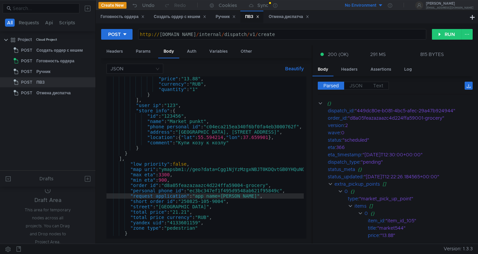
scroll to position [203, 0]
click at [226, 203] on div ""price" : "13.88" , "currency" : "RUB" , "quantity" : "1" } ] , "user_ip" : "12…" at bounding box center [379, 161] width 547 height 171
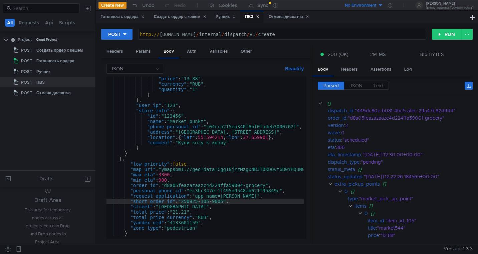
click at [245, 186] on div ""price" : "13.88" , "currency" : "RUB" , "quantity" : "1" } ] , "user_ip" : "12…" at bounding box center [379, 161] width 547 height 171
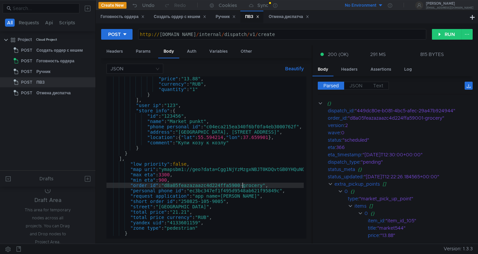
scroll to position [0, 10]
type textarea ""order_id": "d8a05feazazaazc4d224ffa59005-grocery","
click at [441, 37] on button "RUN" at bounding box center [447, 34] width 30 height 11
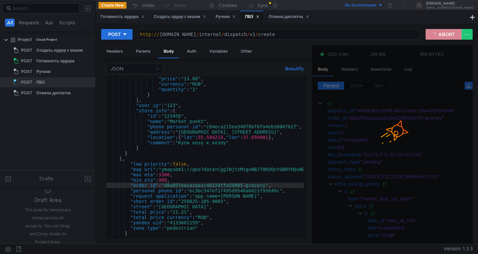
click at [445, 38] on button "ABORT" at bounding box center [444, 34] width 36 height 11
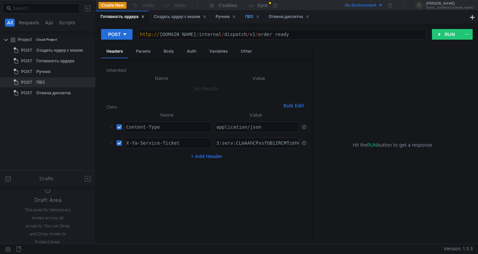
click at [250, 15] on div "ПВЗ" at bounding box center [252, 16] width 14 height 7
click at [251, 17] on div "ПВЗ" at bounding box center [252, 16] width 14 height 7
click at [166, 52] on div "Body" at bounding box center [168, 51] width 21 height 12
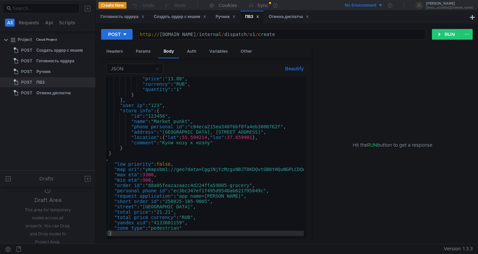
click at [210, 202] on div ""price" : "13.88" , "currency" : "RUB" , "quantity" : "1" } ] , "user_ip" : "12…" at bounding box center [363, 161] width 547 height 171
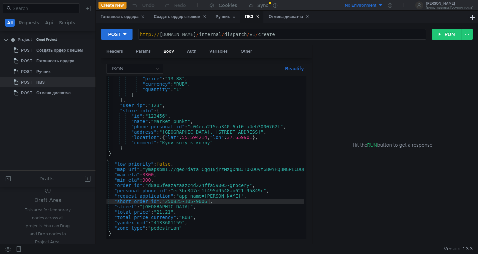
scroll to position [0, 8]
click at [229, 186] on div ""price" : "13.88" , "currency" : "RUB" , "quantity" : "1" } ] , "user_ip" : "12…" at bounding box center [363, 161] width 547 height 171
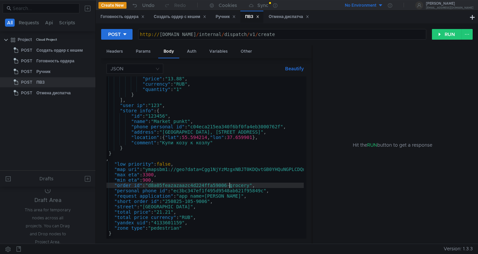
scroll to position [0, 10]
click at [223, 117] on div ""price" : "13.88" , "currency" : "RUB" , "quantity" : "1" } ] , "user_ip" : "12…" at bounding box center [363, 161] width 547 height 171
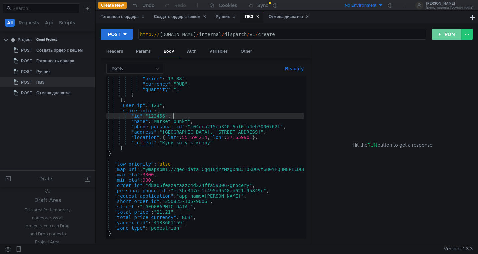
type textarea ""id": "123456","
click at [439, 37] on button "RUN" at bounding box center [447, 34] width 30 height 11
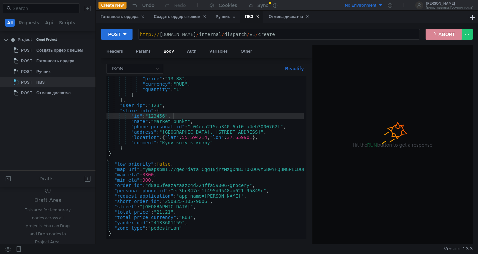
click at [439, 37] on button "ABORT" at bounding box center [444, 34] width 36 height 11
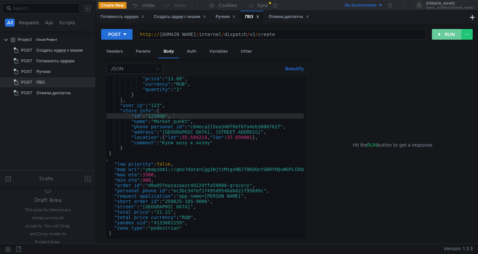
click at [439, 37] on button "RUN" at bounding box center [447, 34] width 30 height 11
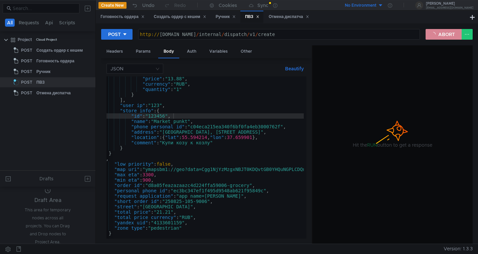
click at [446, 33] on button "ABORT" at bounding box center [444, 34] width 36 height 11
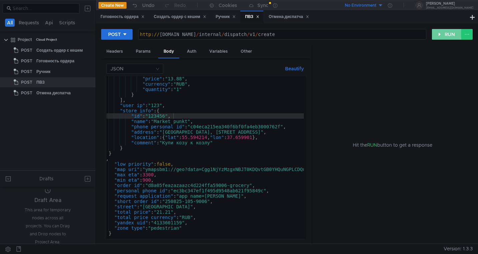
click at [446, 33] on button "RUN" at bounding box center [447, 34] width 30 height 11
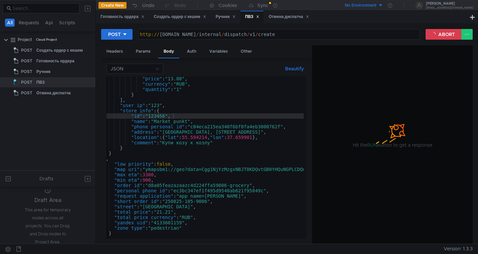
scroll to position [0, 16]
click at [441, 38] on button "ABORT" at bounding box center [444, 34] width 36 height 11
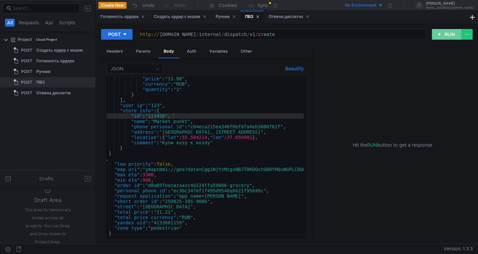
click at [442, 36] on button "RUN" at bounding box center [447, 34] width 30 height 11
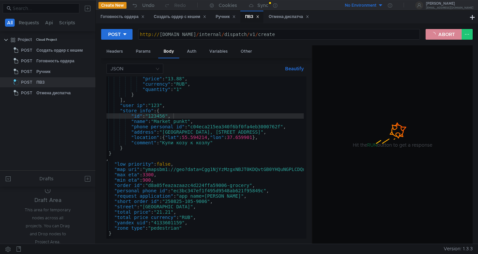
click at [442, 36] on button "ABORT" at bounding box center [444, 34] width 36 height 11
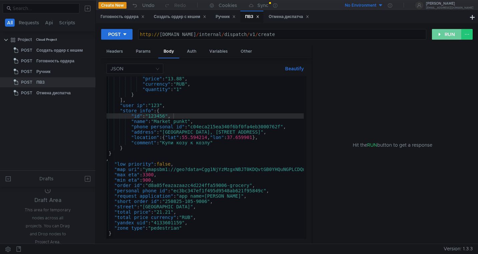
click at [442, 36] on button "RUN" at bounding box center [447, 34] width 30 height 11
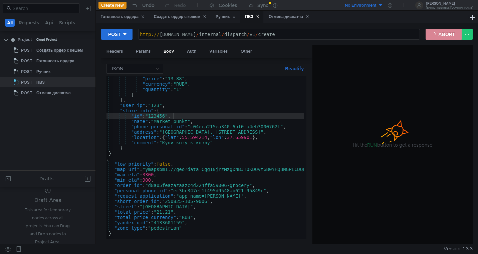
click at [442, 36] on button "ABORT" at bounding box center [444, 34] width 36 height 11
click at [442, 36] on button "RUN" at bounding box center [447, 34] width 30 height 11
click at [440, 35] on button "ABORT" at bounding box center [444, 34] width 36 height 11
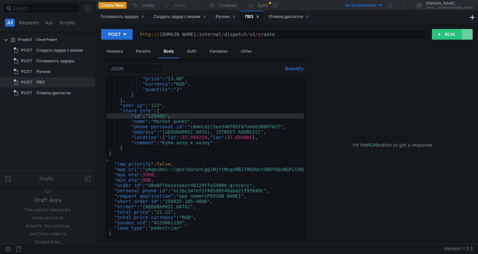
click at [469, 37] on button at bounding box center [466, 34] width 11 height 11
click at [425, 95] on div at bounding box center [239, 127] width 478 height 254
click at [443, 35] on button "RUN" at bounding box center [447, 34] width 30 height 11
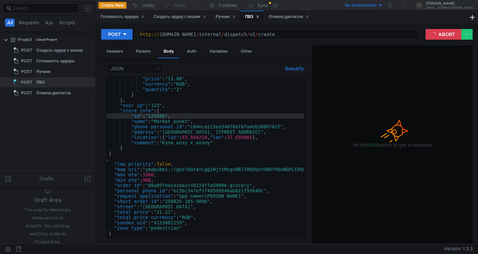
click at [335, 136] on div at bounding box center [392, 144] width 160 height 199
click at [379, 97] on div at bounding box center [392, 144] width 160 height 199
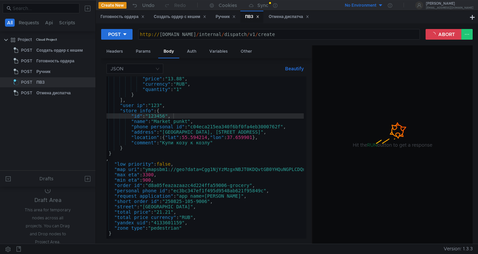
click at [379, 97] on div at bounding box center [392, 144] width 160 height 199
click at [440, 33] on button "ABORT" at bounding box center [444, 34] width 36 height 11
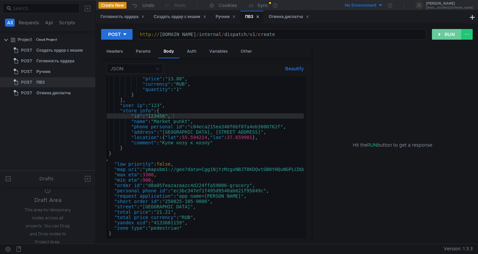
click at [440, 33] on button "RUN" at bounding box center [447, 34] width 30 height 11
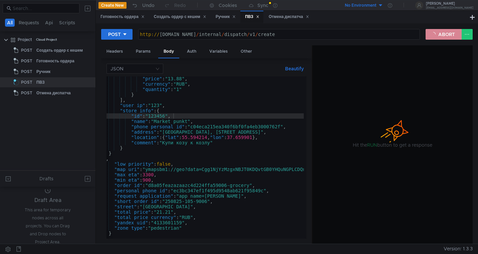
click at [440, 33] on button "ABORT" at bounding box center [444, 34] width 36 height 11
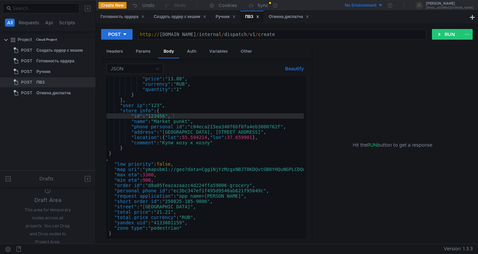
click at [360, 134] on div "Hit the RUN button to get a response" at bounding box center [392, 144] width 144 height 199
type textarea "http://grocery-dispatch.lavka.tst.yandex.net/internal/dispatch/v1/create"
click at [301, 34] on div "http:// grocery-dispatch.lavka.tst.yandex.net / internal / dispatch / v1 / crea…" at bounding box center [282, 40] width 287 height 16
click at [359, 35] on div "http:// grocery-dispatch.lavka.tst.yandex.net / internal / dispatch / v1 / crea…" at bounding box center [282, 40] width 287 height 16
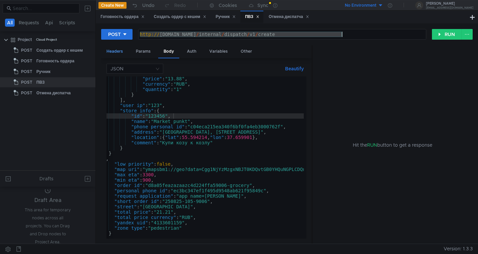
click at [115, 52] on div "Headers" at bounding box center [114, 51] width 27 height 12
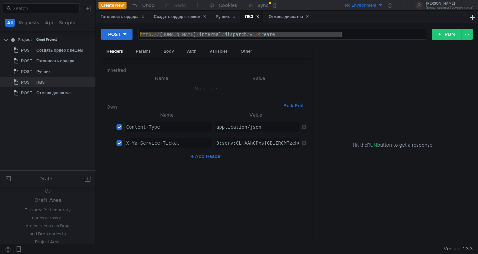
type textarea "Content-Type"
drag, startPoint x: 164, startPoint y: 128, endPoint x: 122, endPoint y: 126, distance: 41.8
click at [122, 126] on td "Content-Type Content-Type ההההההההההההההההההההההההההההההההההההההההההההההההההההה…" at bounding box center [167, 127] width 90 height 16
type textarea "X-Ya-Service-Ticket"
drag, startPoint x: 184, startPoint y: 146, endPoint x: 124, endPoint y: 145, distance: 59.8
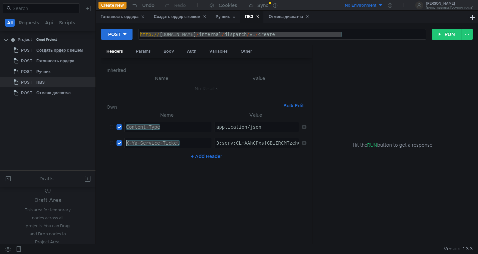
click at [125, 145] on div "X-Ya-Service-Ticket" at bounding box center [168, 149] width 87 height 16
type textarea "application/json"
click at [270, 127] on div "application/json" at bounding box center [257, 132] width 84 height 16
type textarea "3:serv:CLmAAhCPxsfGBiIRCMTzehCq33sgpe--kaXU_gE:IU4ADu1G9BBPR3S8aExJR9rw6V7qebzr…"
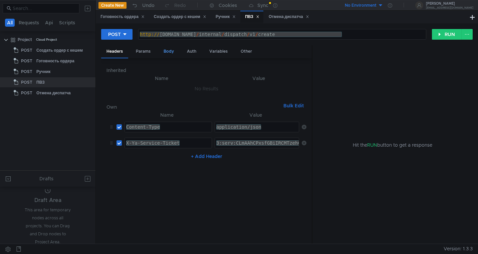
click at [167, 49] on div "Body" at bounding box center [168, 51] width 21 height 12
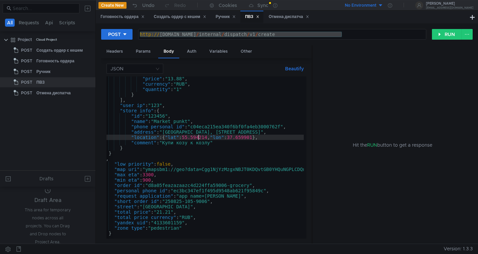
click at [198, 139] on div ""price" : "13.88" , "currency" : "RUB" , "quantity" : "1" } ] , "user_ip" : "12…" at bounding box center [363, 161] width 547 height 171
type textarea ""zone_type": "pedestrian" }"
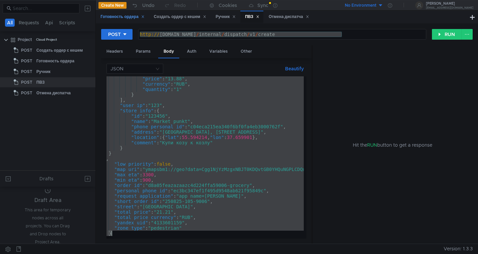
click at [122, 17] on div "Готовность ордера" at bounding box center [122, 16] width 44 height 7
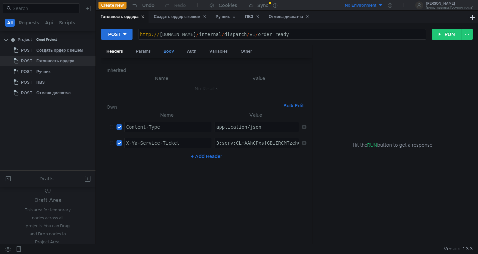
click at [170, 49] on div "Body" at bounding box center [168, 51] width 21 height 12
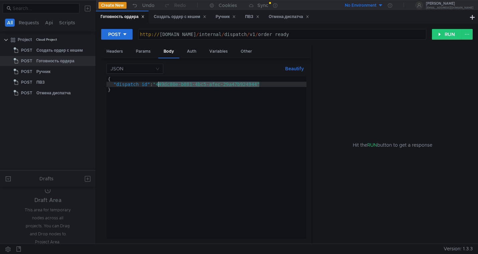
drag, startPoint x: 260, startPoint y: 85, endPoint x: 159, endPoint y: 87, distance: 101.5
click at [159, 87] on div "{ "dispatch_id" : "449dc80e-b081-4bc5-afec-29a47b924944" }" at bounding box center [206, 162] width 200 height 173
paste textarea "54710b05-62ed-407f-a556-bf3e578d5083"
type textarea ""dispatch_id": "54710b05-62ed-407f-a556-bf3e578d5083""
click at [445, 37] on button "RUN" at bounding box center [447, 34] width 30 height 11
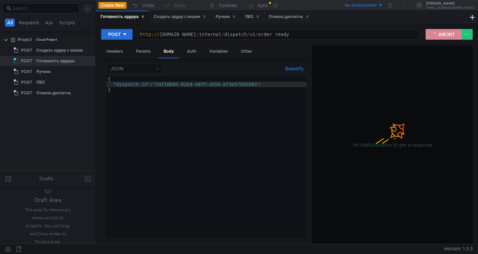
click at [445, 37] on button "ABORT" at bounding box center [444, 34] width 36 height 11
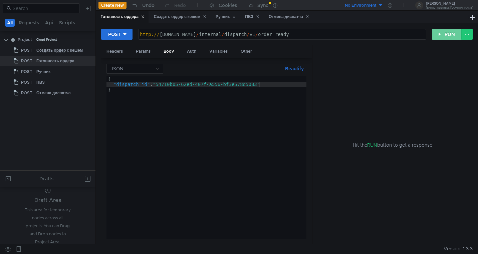
click at [445, 37] on button "RUN" at bounding box center [447, 34] width 30 height 11
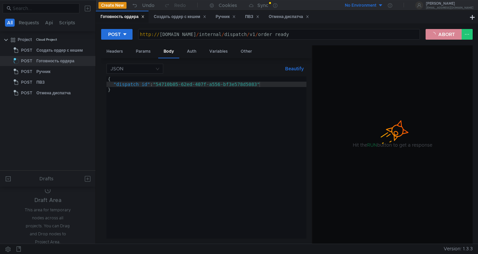
click at [439, 34] on button "ABORT" at bounding box center [444, 34] width 36 height 11
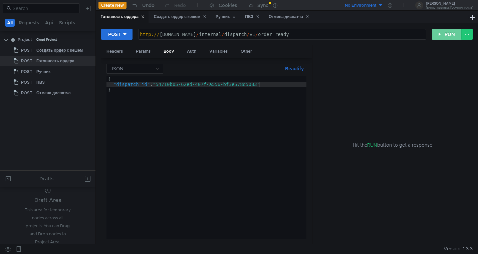
click at [439, 34] on button "RUN" at bounding box center [447, 34] width 30 height 11
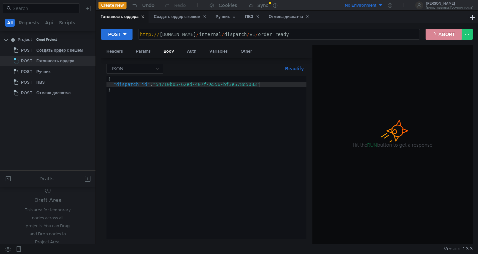
click at [451, 34] on button "ABORT" at bounding box center [444, 34] width 36 height 11
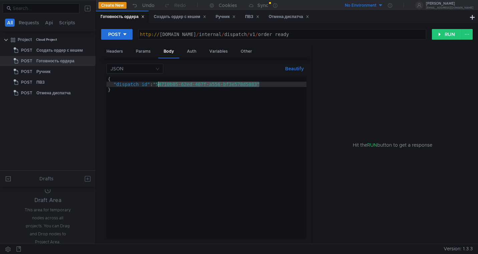
drag, startPoint x: 259, startPoint y: 84, endPoint x: 159, endPoint y: 85, distance: 100.1
click at [159, 85] on div "{ "dispatch_id" : "54710b05-62ed-407f-a556-bf3e578d5083" }" at bounding box center [206, 162] width 200 height 173
paste textarea "86fe189d-9036-40e5-a994-6a34cc9d7aff"
type textarea ""dispatch_id": "86fe189d-9036-40e5-a994-6a34cc9d7aff""
click at [443, 33] on button "RUN" at bounding box center [447, 34] width 30 height 11
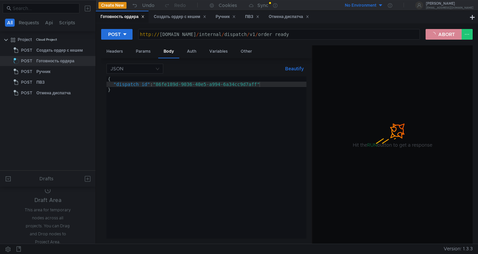
click at [445, 35] on button "ABORT" at bounding box center [444, 34] width 36 height 11
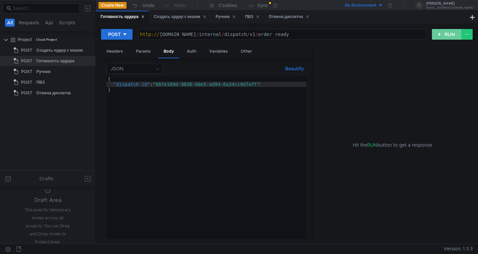
click at [445, 35] on button "RUN" at bounding box center [447, 34] width 30 height 11
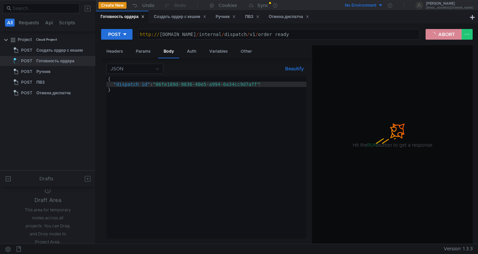
click at [445, 35] on button "ABORT" at bounding box center [444, 34] width 36 height 11
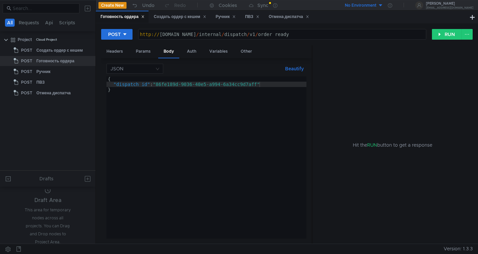
type textarea "http://grocery-dispatch.lavka.tst.yandex.net/internal/dispatch/v1/order_ready"
click at [368, 36] on div "http:// grocery-dispatch.lavka.tst.yandex.net / internal / dispatch / v1 / orde…" at bounding box center [282, 40] width 287 height 16
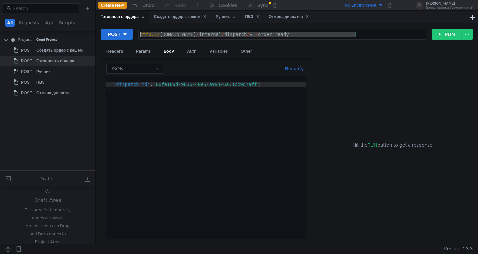
drag, startPoint x: 367, startPoint y: 34, endPoint x: 139, endPoint y: 34, distance: 228.6
click at [139, 34] on div "http:// grocery-dispatch.lavka.tst.yandex.net / internal / dispatch / v1 / orde…" at bounding box center [282, 40] width 287 height 16
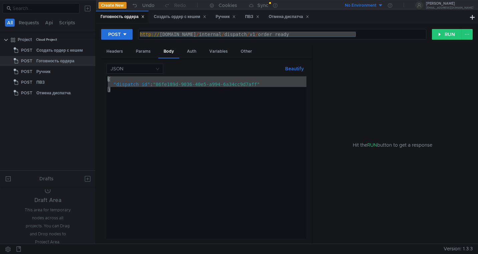
drag, startPoint x: 112, startPoint y: 91, endPoint x: 107, endPoint y: 81, distance: 11.7
click at [107, 81] on div "{ "dispatch_id" : "86fe189d-9036-40e5-a994-6a34cc9d7aff" }" at bounding box center [206, 162] width 200 height 173
type textarea "{ "dispatch_id": "86fe189d-9036-40e5-a994-6a34cc9d7aff""
